Goal: Task Accomplishment & Management: Complete application form

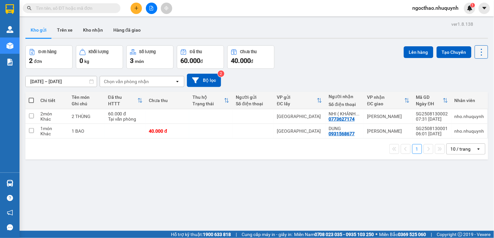
click at [474, 56] on button at bounding box center [480, 51] width 13 height 13
click at [464, 93] on span "Làm mới" at bounding box center [466, 93] width 18 height 7
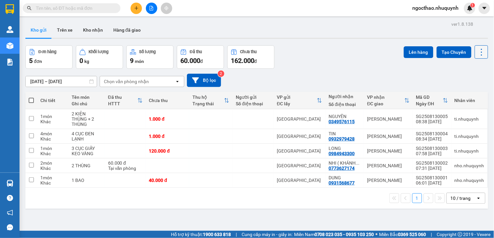
click at [477, 54] on icon at bounding box center [481, 52] width 9 height 9
click at [459, 94] on span "Làm mới" at bounding box center [466, 93] width 18 height 7
click at [136, 9] on icon "plus" at bounding box center [136, 8] width 0 height 4
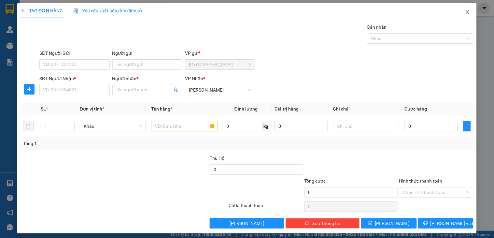
click at [467, 12] on span "Close" at bounding box center [467, 12] width 18 height 18
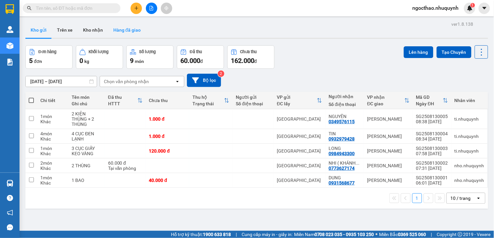
click at [108, 27] on button "Hàng đã giao" at bounding box center [127, 30] width 38 height 16
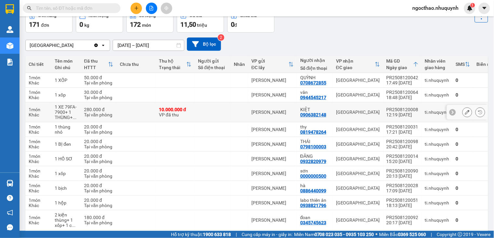
scroll to position [65, 0]
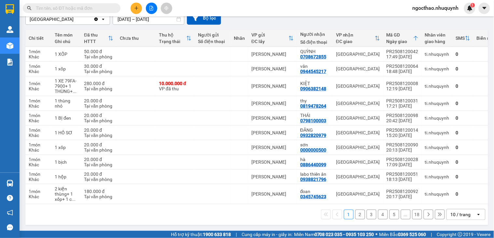
click at [355, 214] on button "2" at bounding box center [360, 214] width 10 height 10
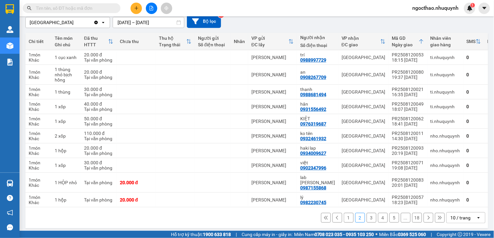
scroll to position [60, 0]
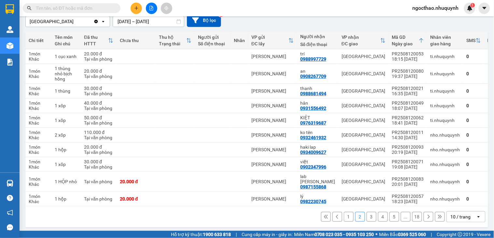
click at [366, 215] on button "3" at bounding box center [371, 217] width 10 height 10
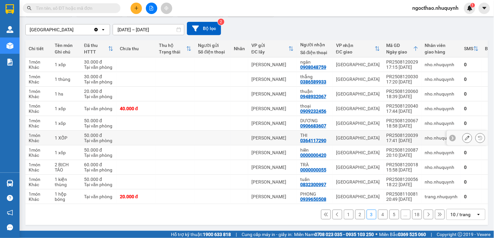
scroll to position [0, 0]
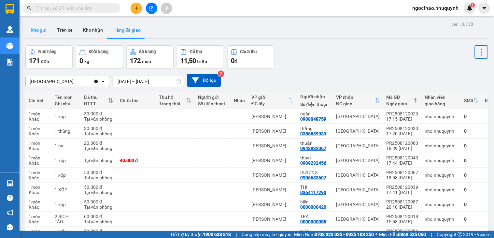
click at [42, 33] on button "Kho gửi" at bounding box center [38, 30] width 26 height 16
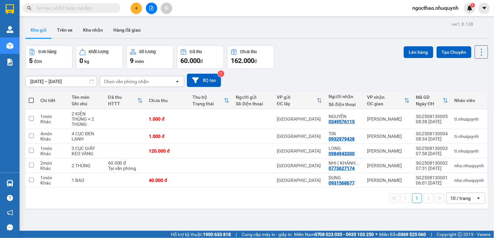
click at [154, 9] on button at bounding box center [151, 8] width 11 height 11
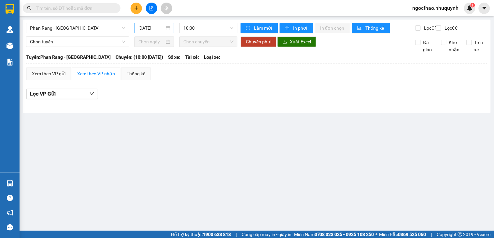
click at [152, 31] on input "[DATE]" at bounding box center [151, 27] width 26 height 7
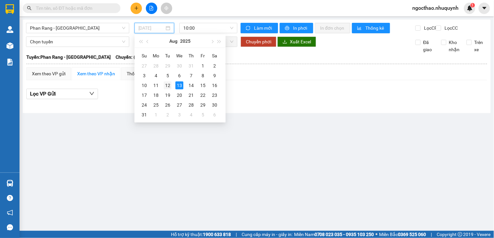
click at [166, 88] on div "12" at bounding box center [168, 85] width 8 height 8
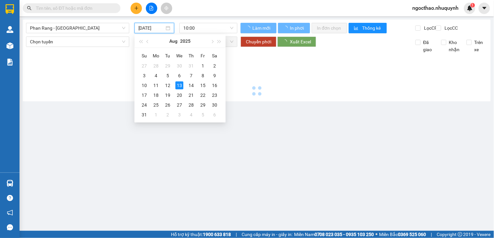
click at [206, 27] on span "10:00" at bounding box center [208, 28] width 50 height 10
type input "[DATE]"
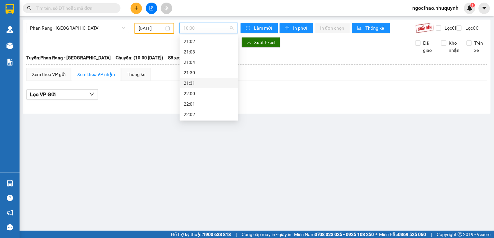
scroll to position [31, 0]
click at [200, 89] on div "22:00" at bounding box center [209, 92] width 51 height 7
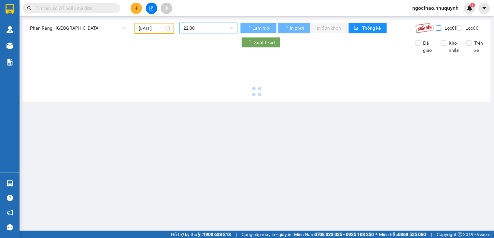
click at [443, 30] on span "Lọc CR" at bounding box center [450, 27] width 17 height 7
click at [442, 30] on input "Lọc CR" at bounding box center [439, 27] width 6 height 5
click at [450, 27] on span "Lọc CR" at bounding box center [450, 27] width 17 height 7
click at [442, 27] on input "Lọc CR" at bounding box center [439, 27] width 6 height 5
checkbox input "false"
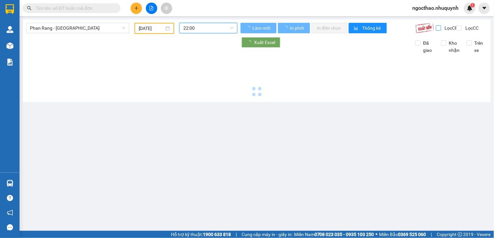
click at [425, 53] on span "Đã giao" at bounding box center [428, 46] width 16 height 14
click at [420, 46] on input "Đã giao" at bounding box center [417, 42] width 5 height 5
checkbox input "true"
click at [461, 51] on div "Trên xe" at bounding box center [474, 46] width 26 height 14
click at [447, 30] on span "Lọc CR" at bounding box center [450, 27] width 17 height 7
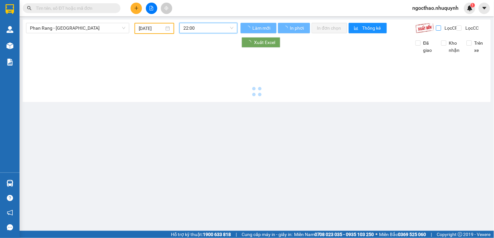
click at [442, 30] on input "Lọc CR" at bounding box center [439, 27] width 6 height 5
checkbox input "true"
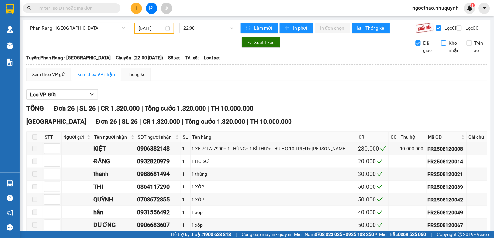
click at [446, 53] on span "Kho nhận" at bounding box center [454, 46] width 16 height 14
click at [441, 46] on input "Kho nhận" at bounding box center [443, 42] width 5 height 5
checkbox input "true"
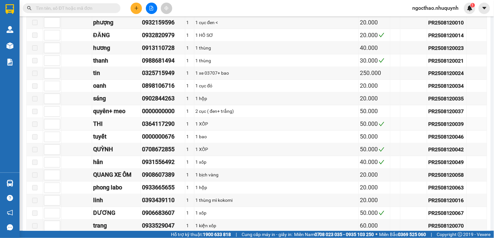
scroll to position [217, 0]
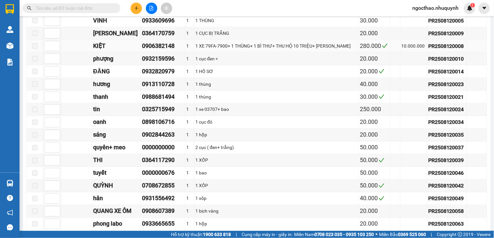
click at [161, 50] on div "0906382148" at bounding box center [163, 45] width 42 height 9
copy div "0906382148"
click at [133, 6] on button at bounding box center [135, 8] width 11 height 11
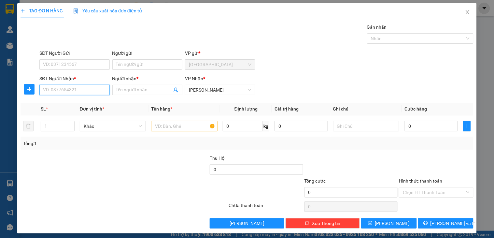
paste input "0906382148"
type input "0906382148"
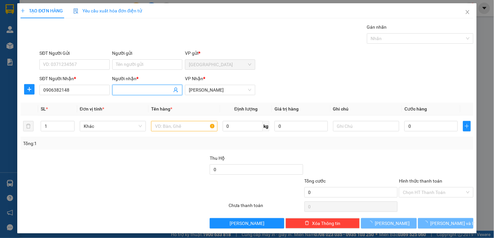
click at [147, 91] on input "Người nhận *" at bounding box center [144, 89] width 56 height 7
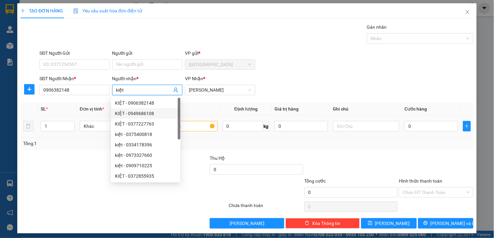
type input "kiệt"
click at [193, 124] on input "text" at bounding box center [184, 126] width 66 height 10
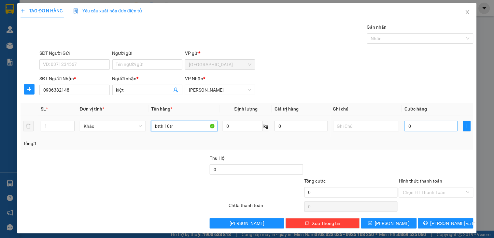
type input "btth 10tr"
click at [416, 128] on input "0" at bounding box center [430, 126] width 53 height 10
type input "2"
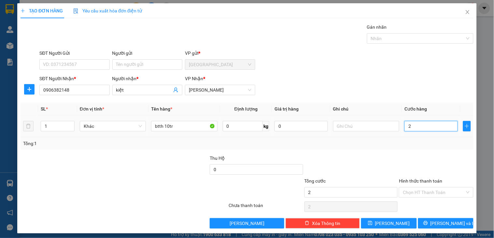
type input "20"
click at [402, 105] on th "Cước hàng" at bounding box center [431, 109] width 59 height 13
type input "20.000"
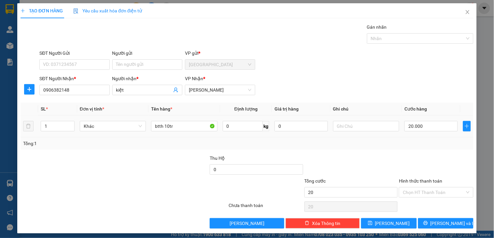
type input "20.000"
click at [433, 226] on button "[PERSON_NAME] và In" at bounding box center [445, 223] width 55 height 10
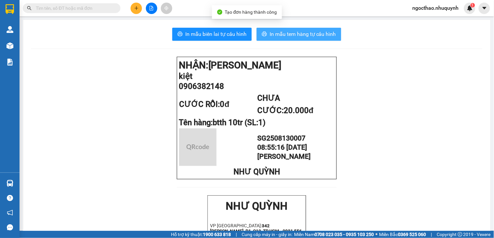
click at [278, 32] on span "In mẫu tem hàng tự cấu hình" at bounding box center [302, 34] width 66 height 8
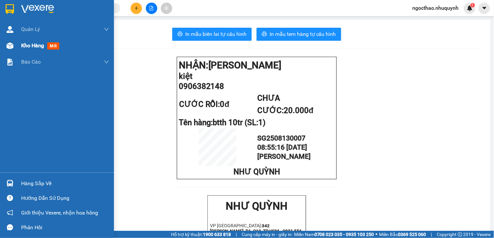
click at [21, 45] on span "Kho hàng" at bounding box center [32, 45] width 23 height 6
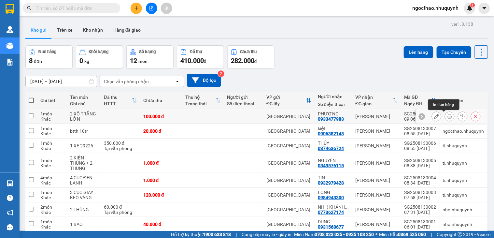
click at [445, 116] on button at bounding box center [449, 116] width 9 height 11
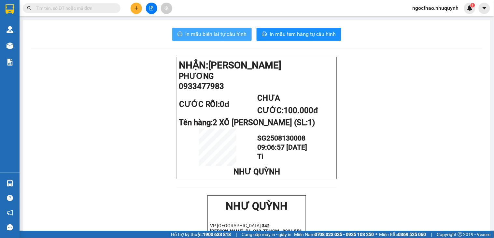
click at [230, 28] on button "In mẫu biên lai tự cấu hình" at bounding box center [211, 34] width 79 height 13
click at [152, 7] on icon "file-add" at bounding box center [151, 8] width 5 height 5
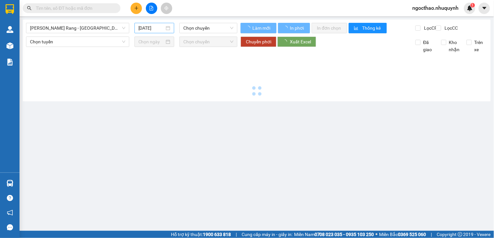
click at [156, 28] on input "[DATE]" at bounding box center [151, 27] width 26 height 7
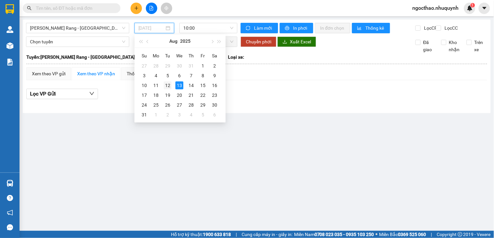
click at [167, 83] on div "12" at bounding box center [168, 85] width 8 height 8
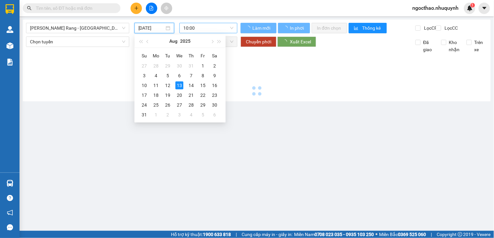
click at [208, 27] on span "10:00" at bounding box center [208, 28] width 50 height 10
type input "[DATE]"
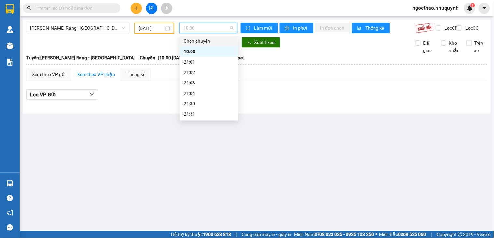
scroll to position [31, 0]
click at [210, 93] on div "22:00" at bounding box center [209, 92] width 51 height 7
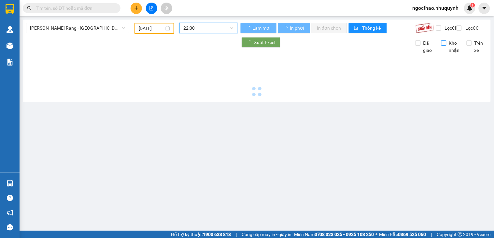
click at [468, 28] on span "Lọc CC" at bounding box center [470, 27] width 17 height 7
click at [462, 28] on input "Lọc CC" at bounding box center [459, 27] width 6 height 5
checkbox input "true"
click at [451, 51] on span "Kho nhận" at bounding box center [454, 46] width 16 height 14
click at [446, 46] on input "Kho nhận" at bounding box center [443, 42] width 5 height 5
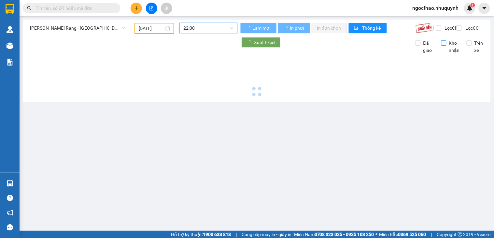
checkbox input "true"
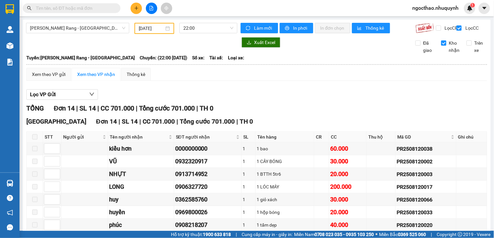
scroll to position [129, 0]
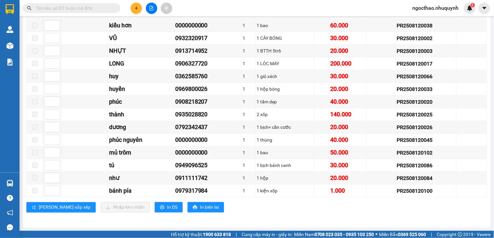
click at [421, 206] on div "Lưu sắp xếp Nhập kho nhận In DS In biên lai" at bounding box center [256, 207] width 460 height 10
click at [193, 48] on div "0913714952" at bounding box center [207, 50] width 65 height 9
click at [201, 61] on div "0906327720" at bounding box center [207, 63] width 65 height 9
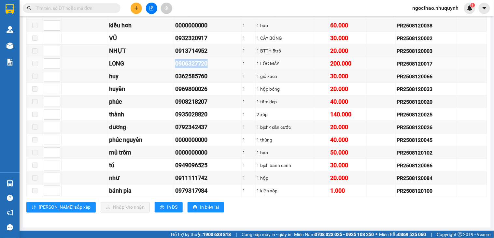
click at [130, 98] on div "phúc" at bounding box center [140, 101] width 63 height 9
click at [197, 37] on div "0932320917" at bounding box center [207, 38] width 65 height 9
drag, startPoint x: 197, startPoint y: 37, endPoint x: 264, endPoint y: 83, distance: 80.7
click at [198, 37] on div "0932320917" at bounding box center [207, 38] width 65 height 9
drag, startPoint x: 422, startPoint y: 210, endPoint x: 251, endPoint y: 74, distance: 219.1
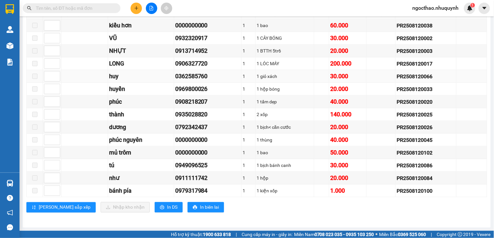
click at [418, 204] on div "Lưu sắp xếp Nhập kho nhận In DS In biên lai" at bounding box center [256, 207] width 460 height 10
